Goal: Find specific page/section: Find specific page/section

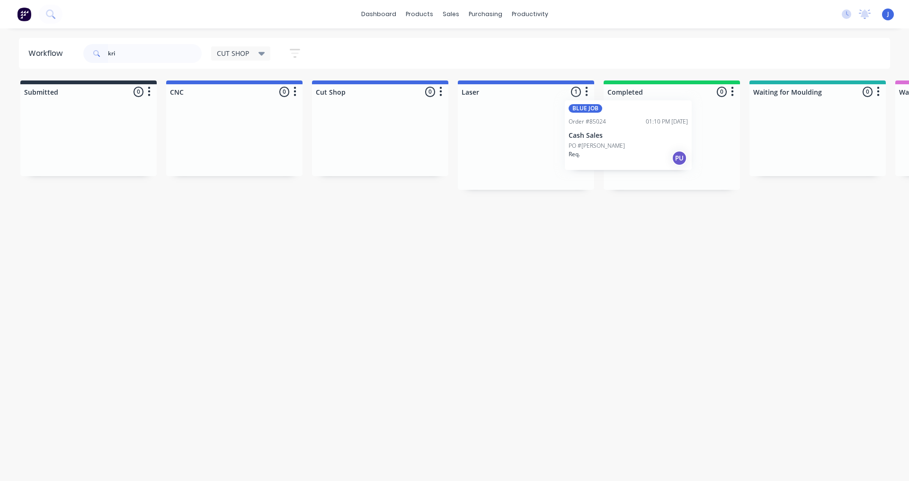
drag, startPoint x: 511, startPoint y: 168, endPoint x: 631, endPoint y: 152, distance: 121.0
type input "kri"
click at [631, 152] on div at bounding box center [672, 147] width 136 height 85
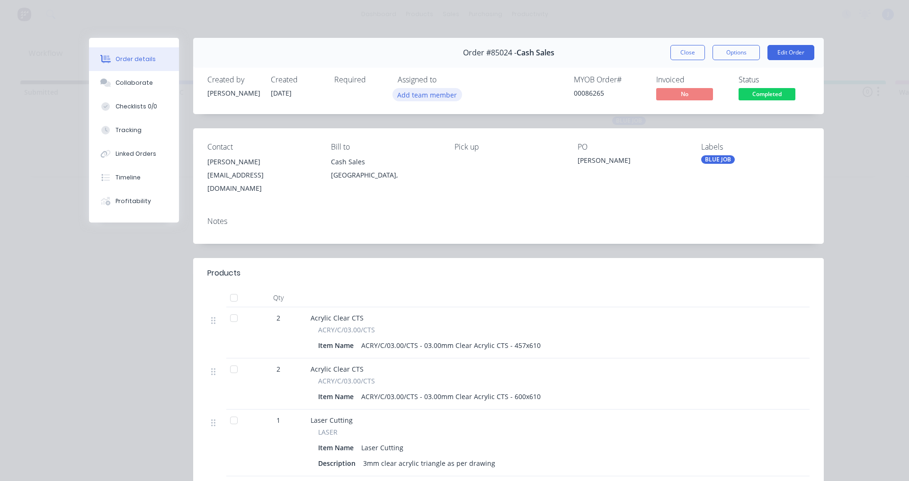
click at [426, 95] on button "Add team member" at bounding box center [428, 94] width 70 height 13
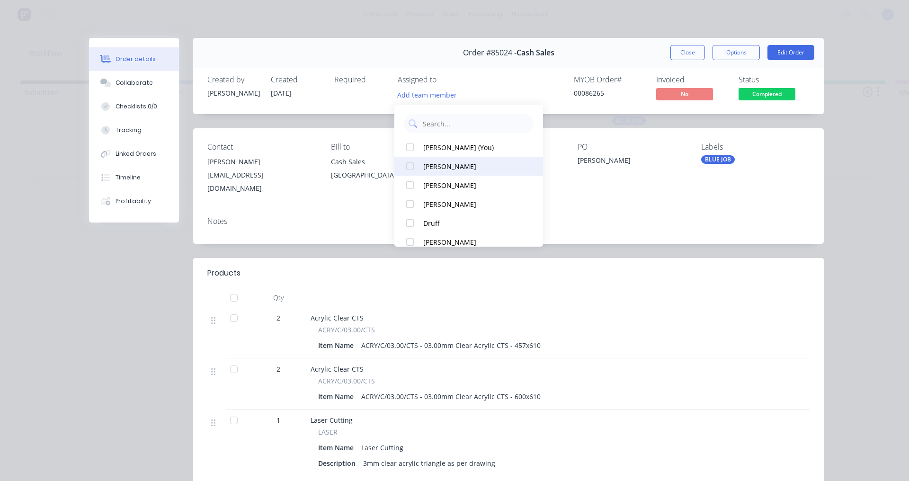
click at [407, 170] on div at bounding box center [410, 166] width 19 height 19
click at [687, 57] on button "Close" at bounding box center [688, 52] width 35 height 15
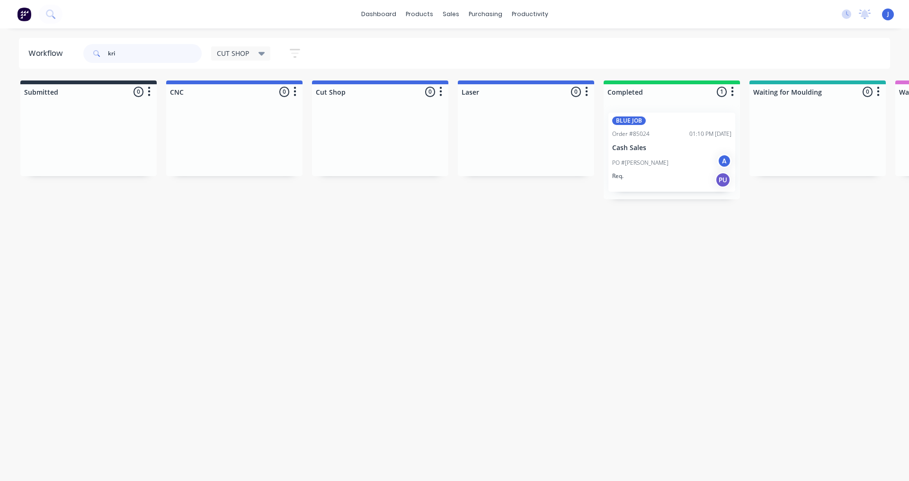
drag, startPoint x: 134, startPoint y: 55, endPoint x: 0, endPoint y: 57, distance: 133.6
click at [0, 57] on div "Workflow kri CUT SHOP Save new view None edit CUT SHOP (Default) edit DISPATCH …" at bounding box center [454, 53] width 909 height 31
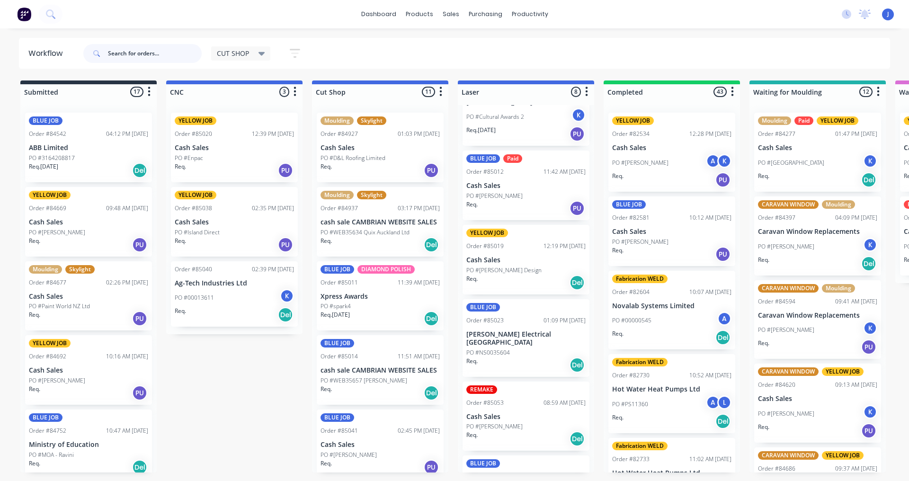
scroll to position [227, 0]
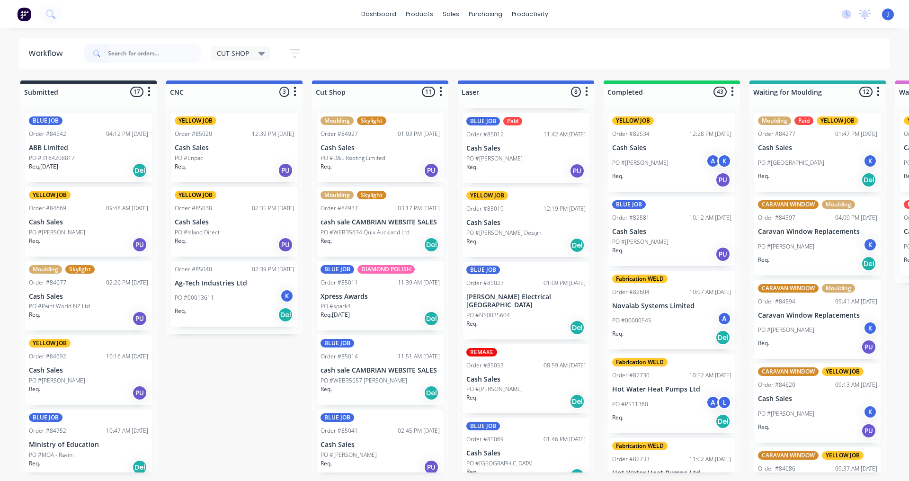
click at [516, 385] on p "PO #[PERSON_NAME]" at bounding box center [494, 389] width 56 height 9
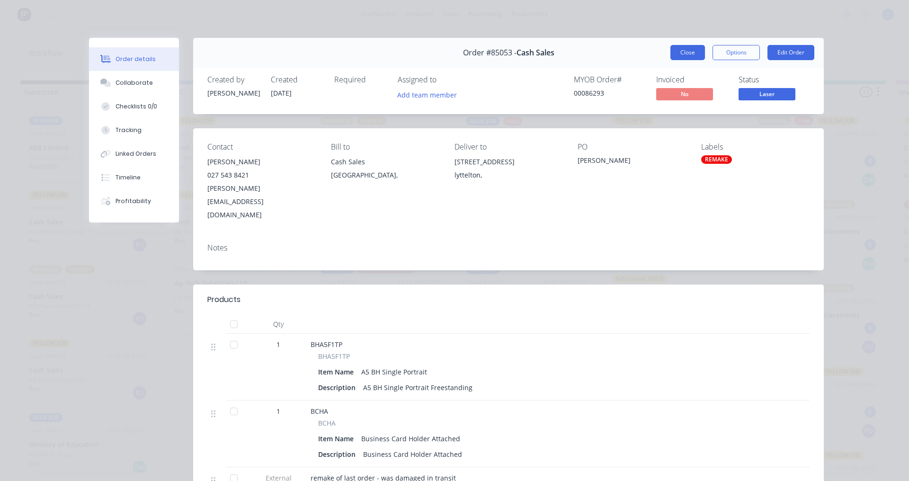
click at [674, 54] on button "Close" at bounding box center [688, 52] width 35 height 15
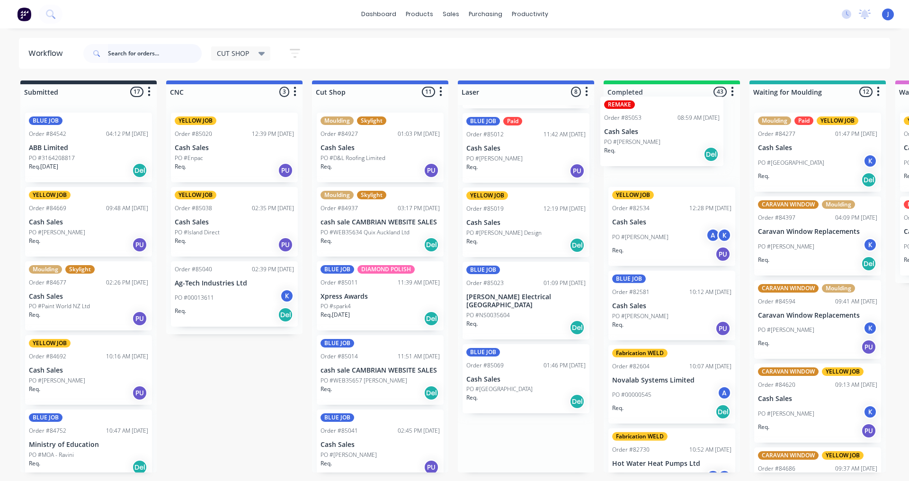
drag, startPoint x: 518, startPoint y: 369, endPoint x: 658, endPoint y: 137, distance: 270.9
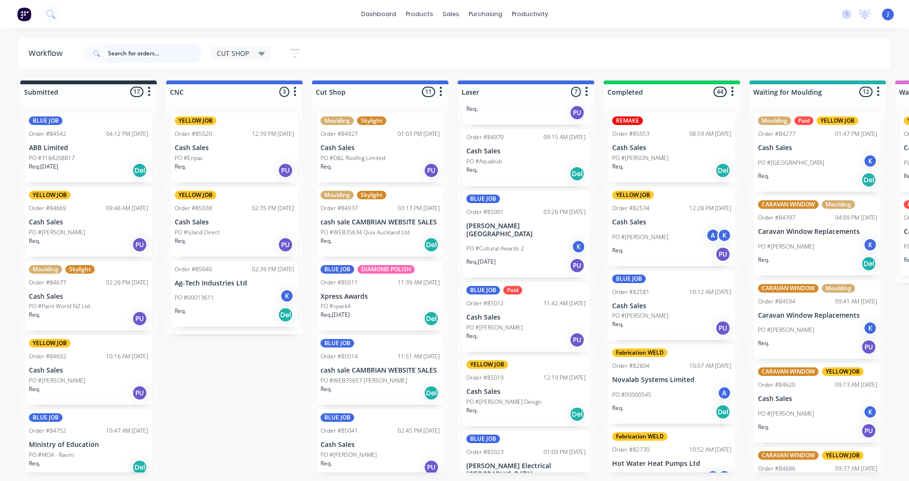
scroll to position [10, 0]
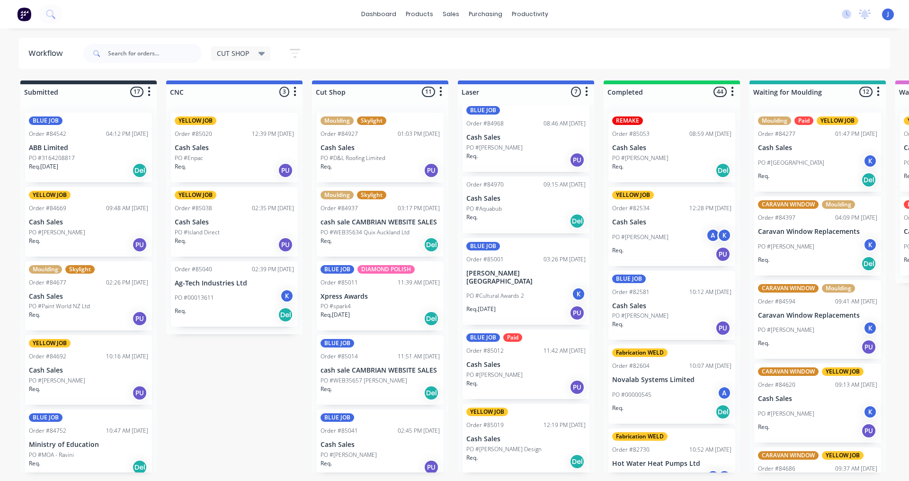
click at [511, 371] on p "PO #[PERSON_NAME]" at bounding box center [494, 375] width 56 height 9
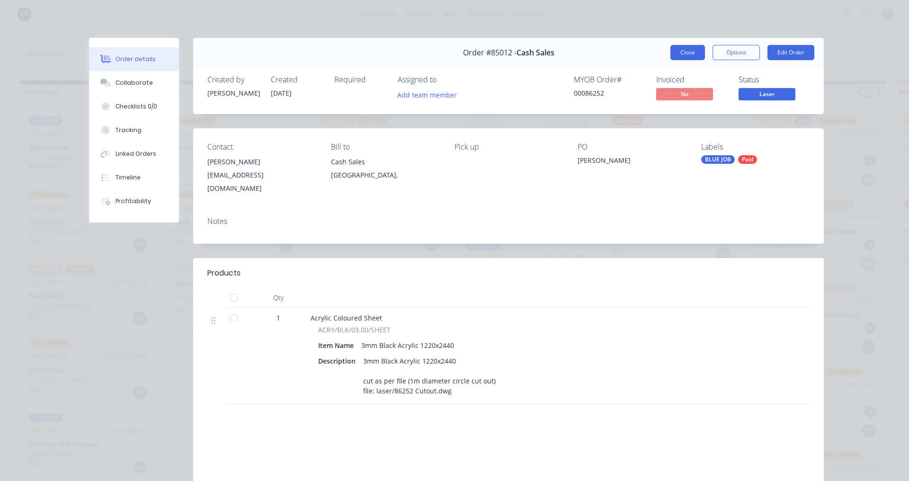
click at [672, 51] on button "Close" at bounding box center [688, 52] width 35 height 15
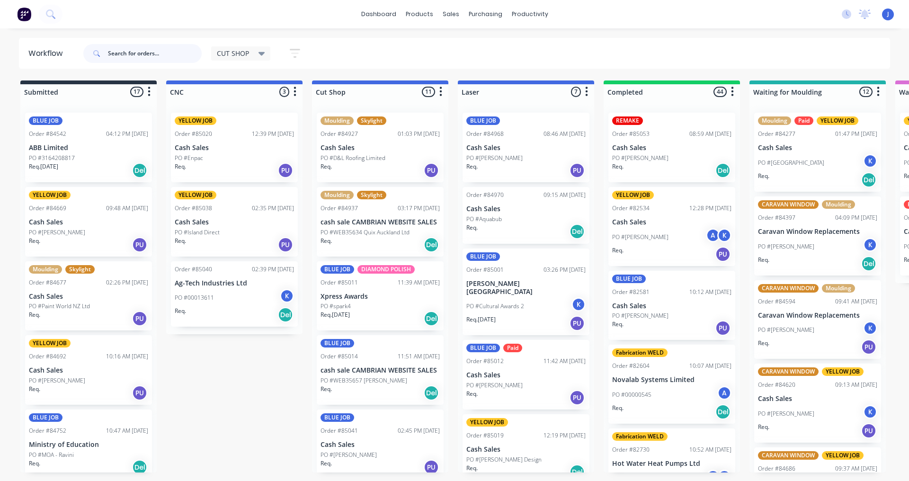
scroll to position [152, 0]
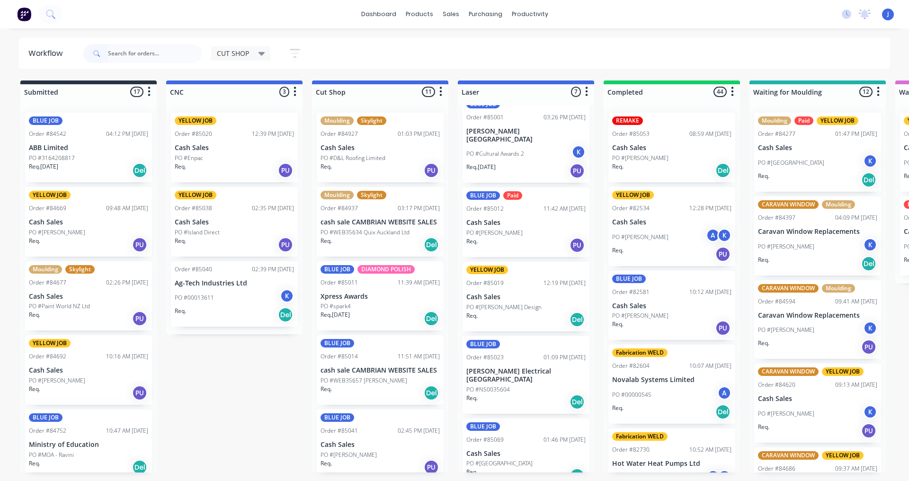
click at [534, 468] on div "Req. Del" at bounding box center [525, 476] width 119 height 16
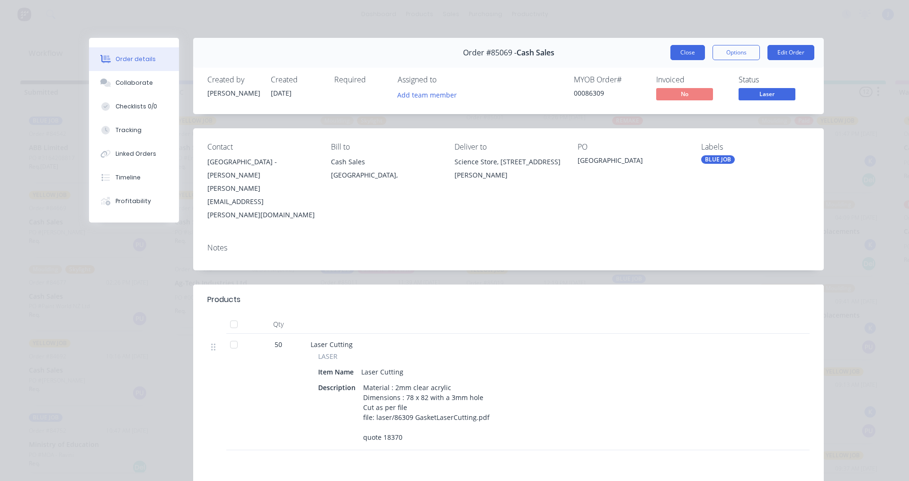
click at [692, 54] on button "Close" at bounding box center [688, 52] width 35 height 15
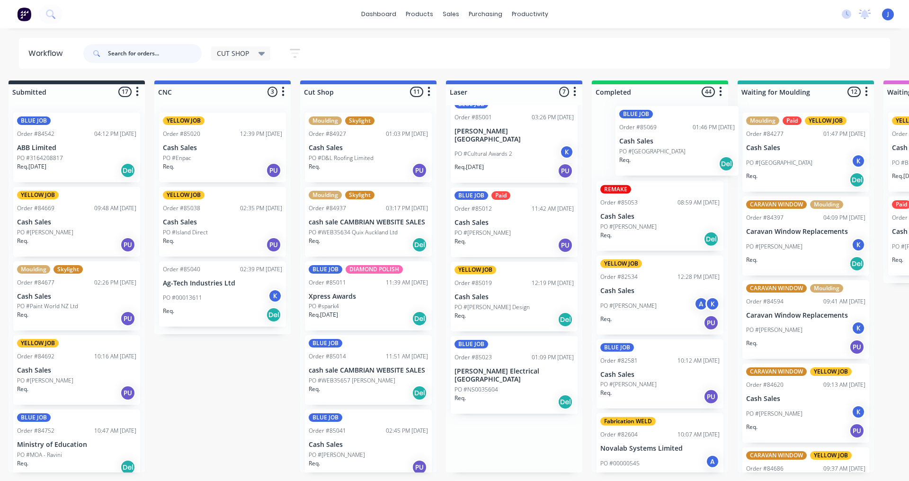
scroll to position [0, 0]
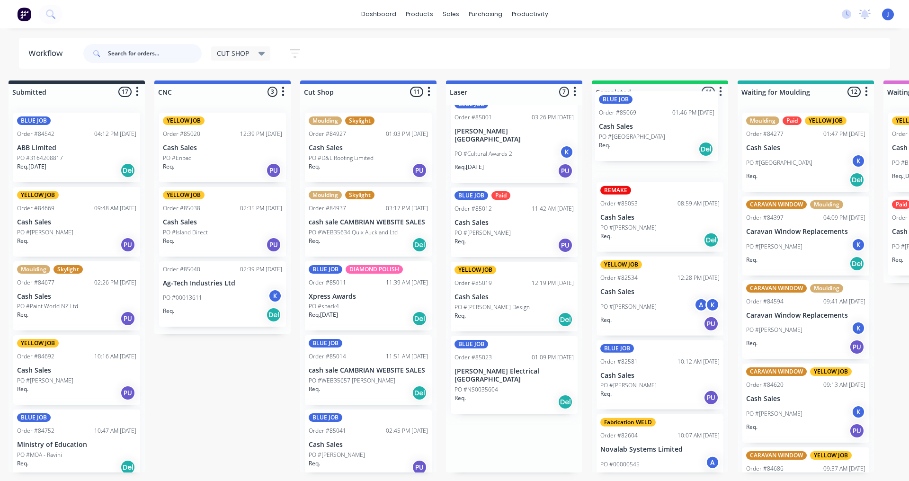
drag, startPoint x: 505, startPoint y: 447, endPoint x: 643, endPoint y: 135, distance: 340.7
click at [643, 135] on div "REMAKE Order #85053 08:59 AM [DATE] Cash Sales PO #[PERSON_NAME] Req. Del YELLO…" at bounding box center [660, 288] width 136 height 367
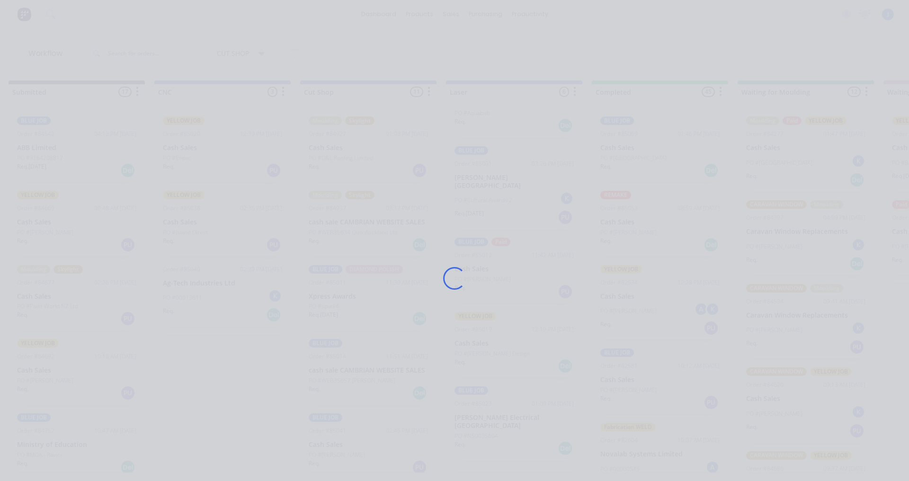
scroll to position [78, 0]
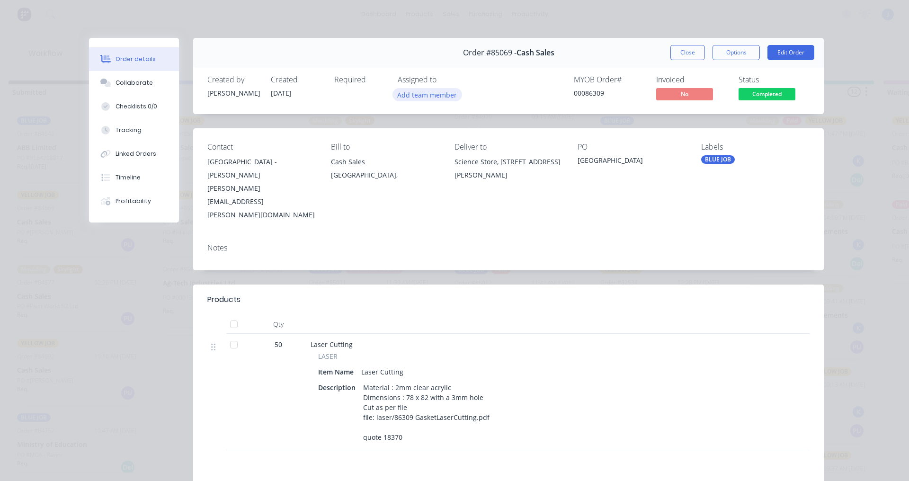
click at [443, 92] on button "Add team member" at bounding box center [428, 94] width 70 height 13
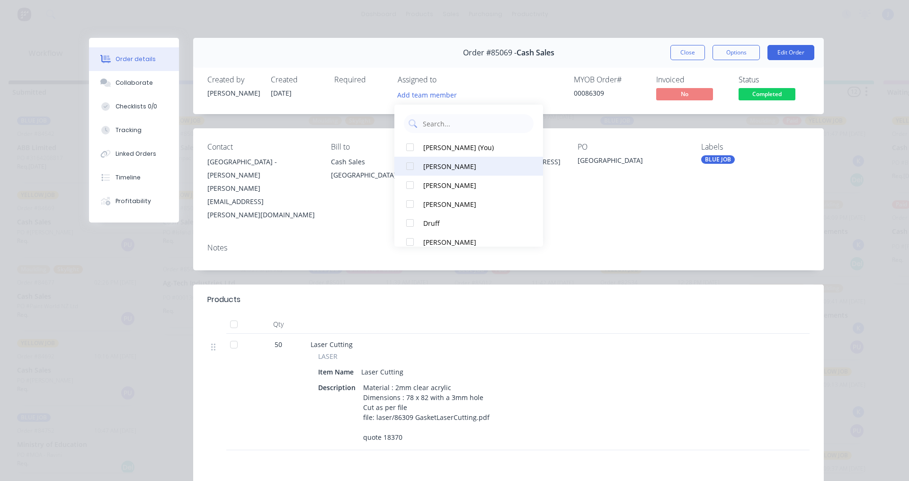
click at [410, 165] on div at bounding box center [410, 166] width 19 height 19
click at [530, 93] on div "MYOB Order # 00086309 Invoiced No Status Completed" at bounding box center [651, 88] width 317 height 27
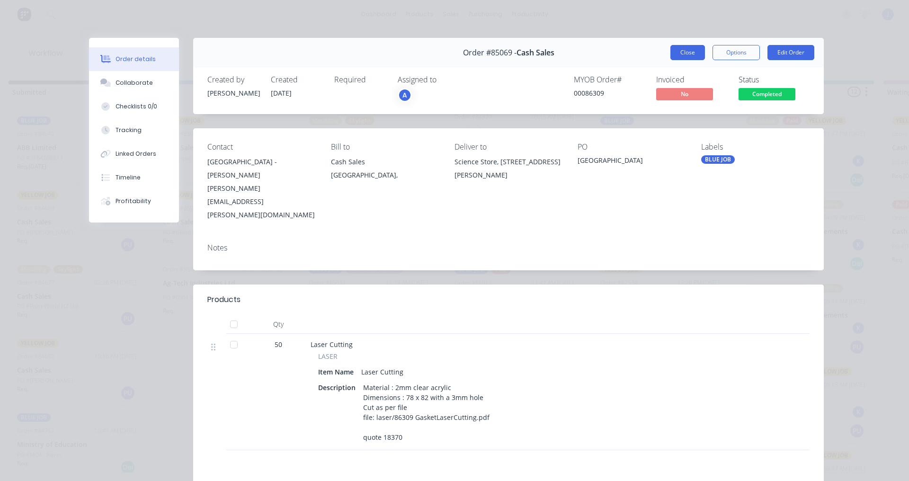
click at [686, 56] on button "Close" at bounding box center [688, 52] width 35 height 15
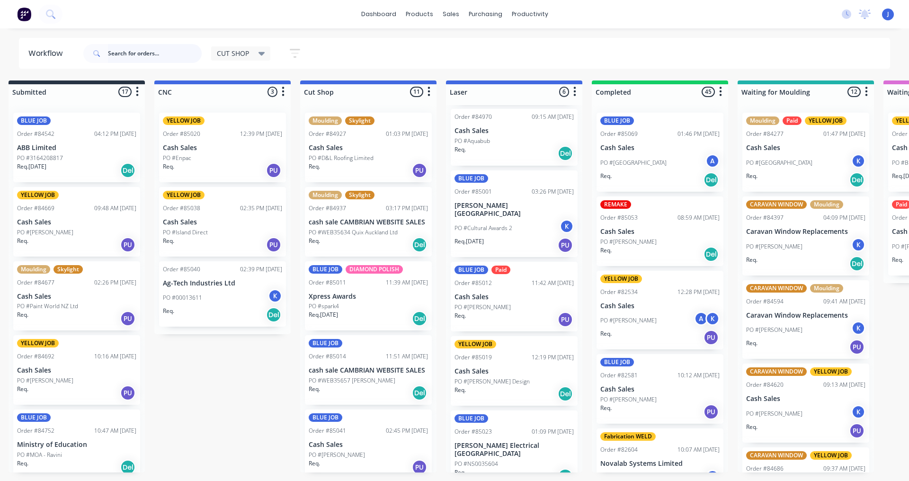
click at [133, 53] on input "text" at bounding box center [155, 53] width 94 height 19
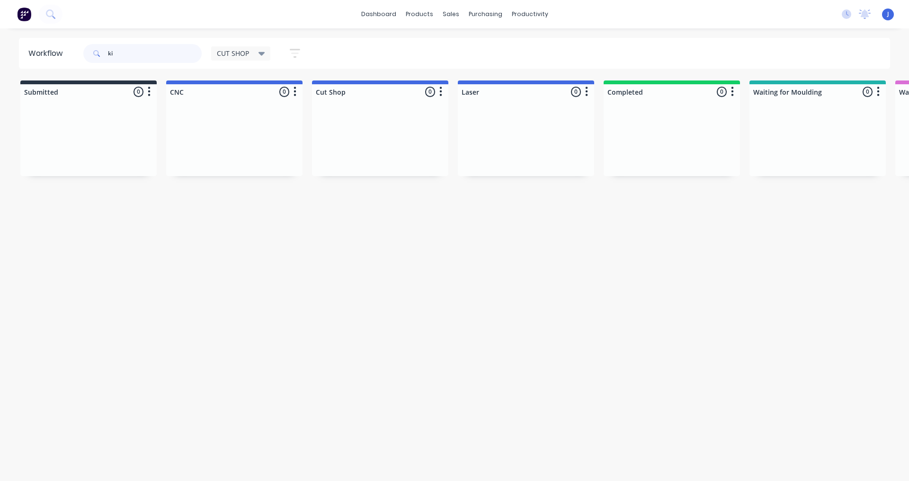
type input "k"
type input "8626"
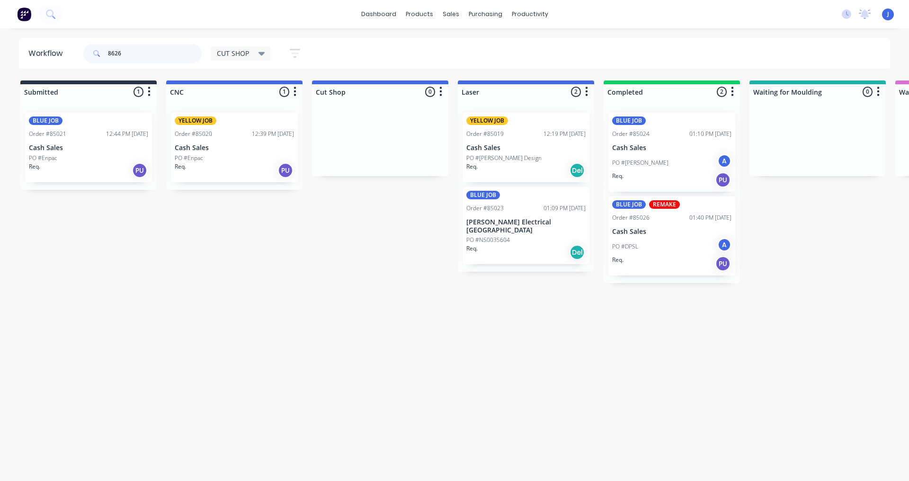
drag, startPoint x: 82, startPoint y: 53, endPoint x: 12, endPoint y: 58, distance: 70.2
click at [12, 58] on div "Workflow 8626 CUT SHOP Save new view None edit CUT SHOP (Default) edit DISPATCH…" at bounding box center [454, 53] width 909 height 31
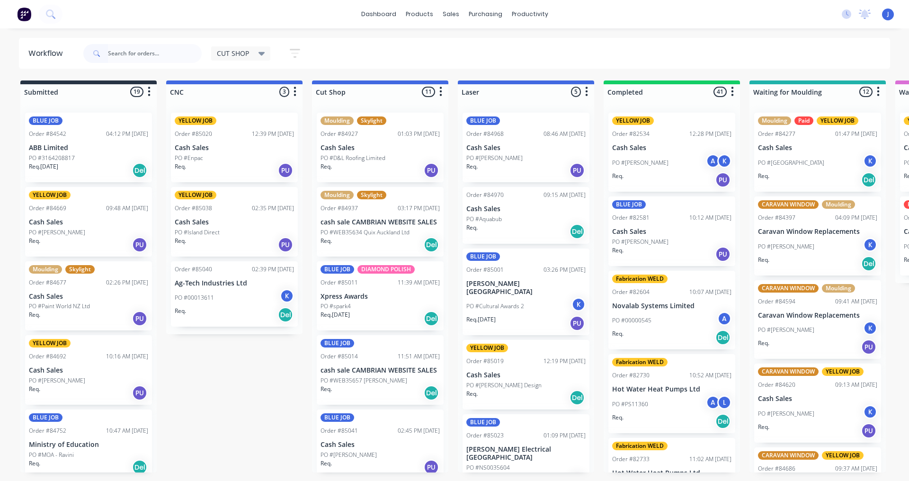
click at [381, 307] on div "PO #spark4" at bounding box center [380, 306] width 119 height 9
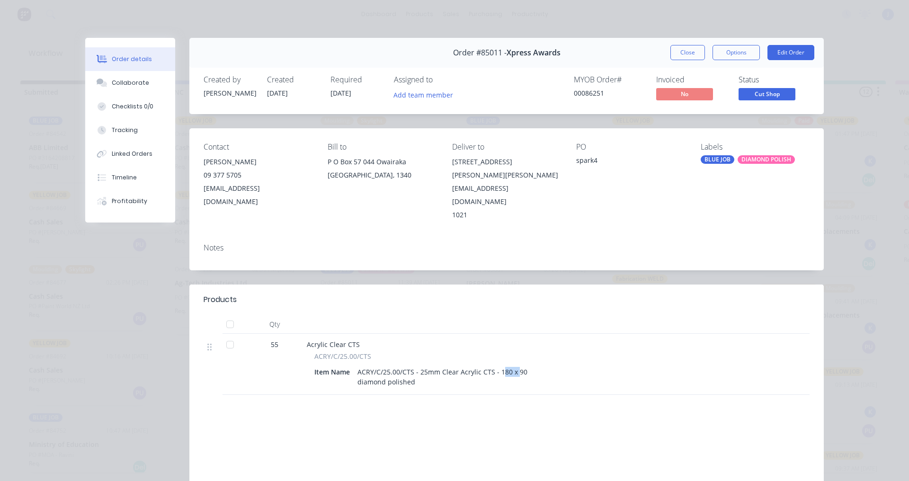
drag, startPoint x: 497, startPoint y: 344, endPoint x: 511, endPoint y: 349, distance: 15.1
click at [511, 365] on div "ACRY/C/25.00/CTS - 25mm Clear Acrylic CTS - 180 x 90 diamond polished" at bounding box center [443, 377] width 178 height 24
click at [513, 365] on div "ACRY/C/25.00/CTS - 25mm Clear Acrylic CTS - 180 x 90 diamond polished" at bounding box center [443, 377] width 178 height 24
click at [648, 351] on div "ACRY/C/25.00/CTS" at bounding box center [492, 356] width 356 height 10
click at [686, 52] on button "Close" at bounding box center [688, 52] width 35 height 15
